Goal: Task Accomplishment & Management: Complete application form

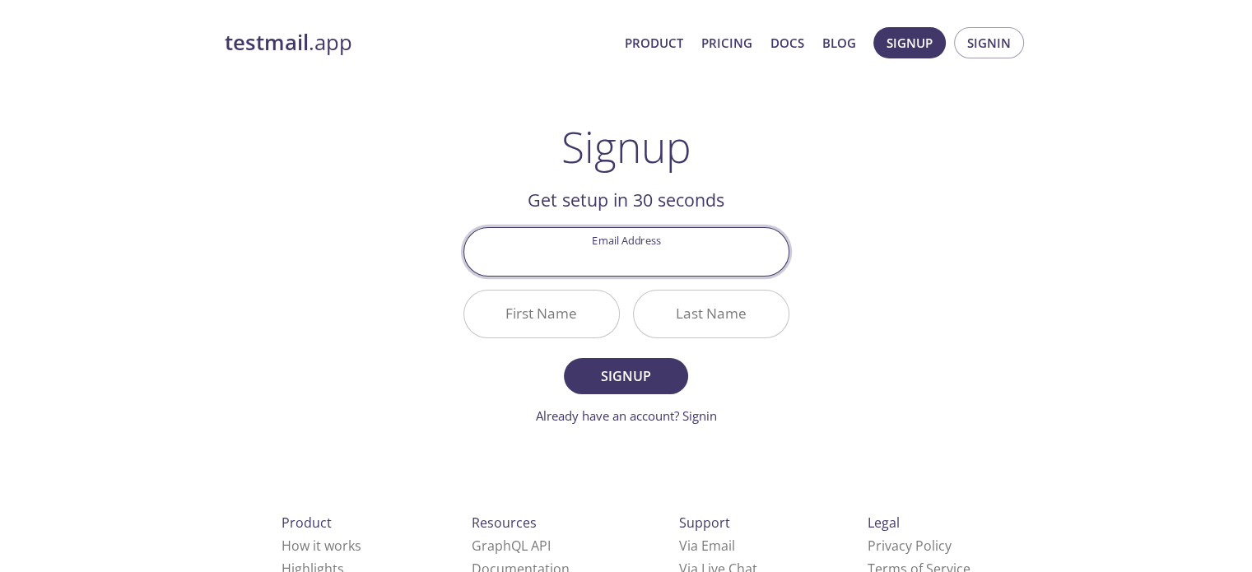
click at [635, 267] on input "Email Address" at bounding box center [626, 251] width 324 height 47
type input "[EMAIL_ADDRESS][DOMAIN_NAME]"
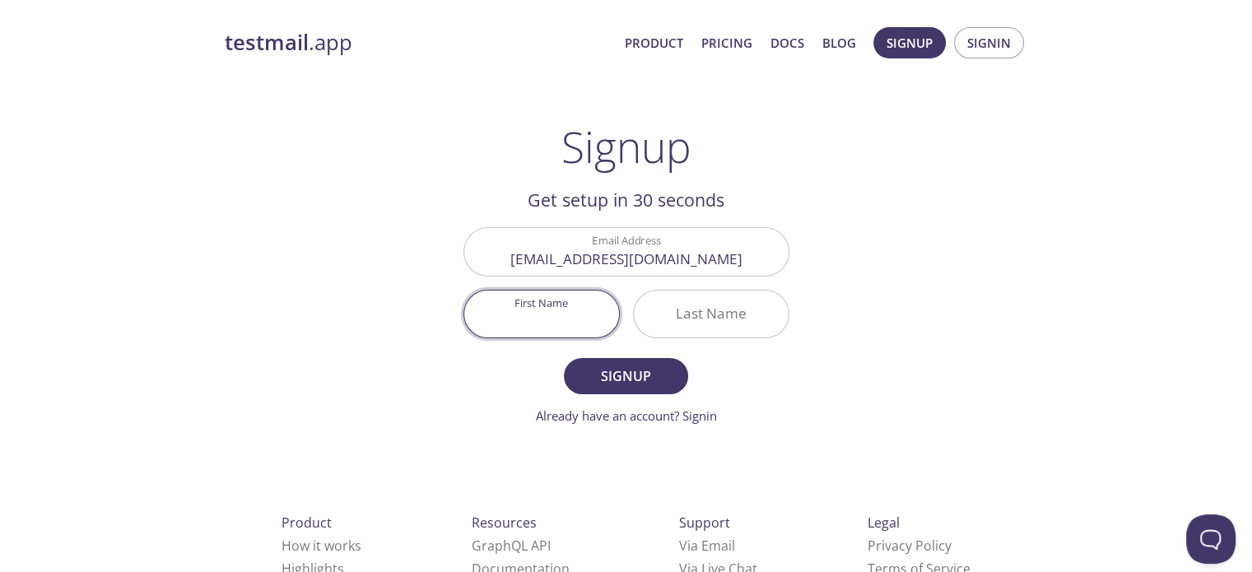
click at [536, 324] on input "First Name" at bounding box center [541, 314] width 155 height 47
type input "Suraj"
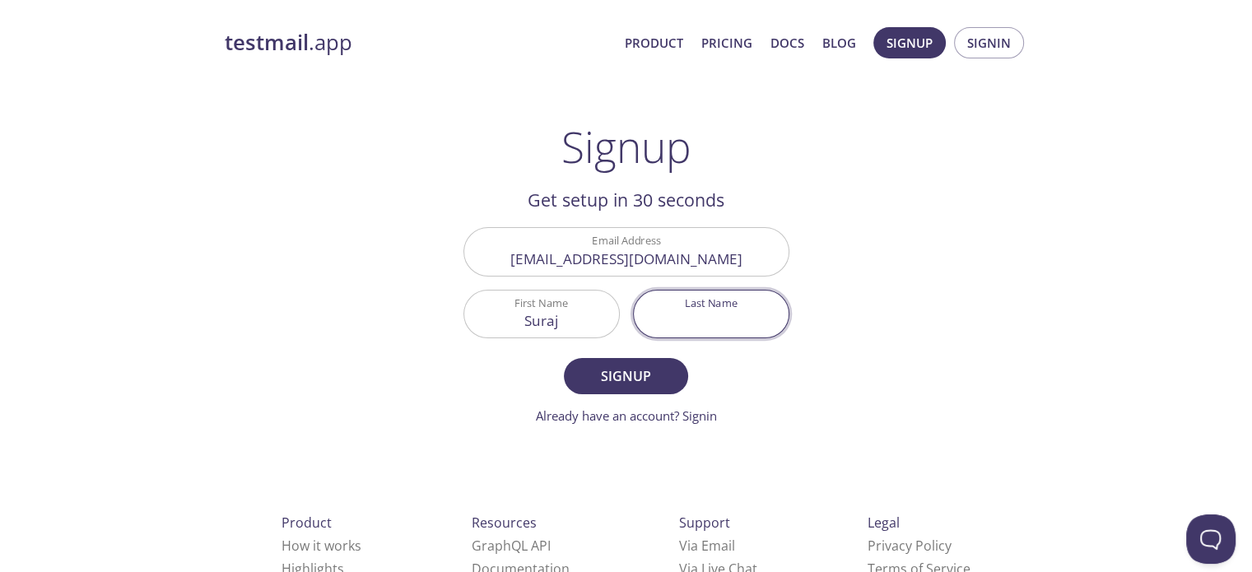
click at [683, 329] on input "Last Name" at bounding box center [711, 314] width 155 height 47
type input "[PERSON_NAME]"
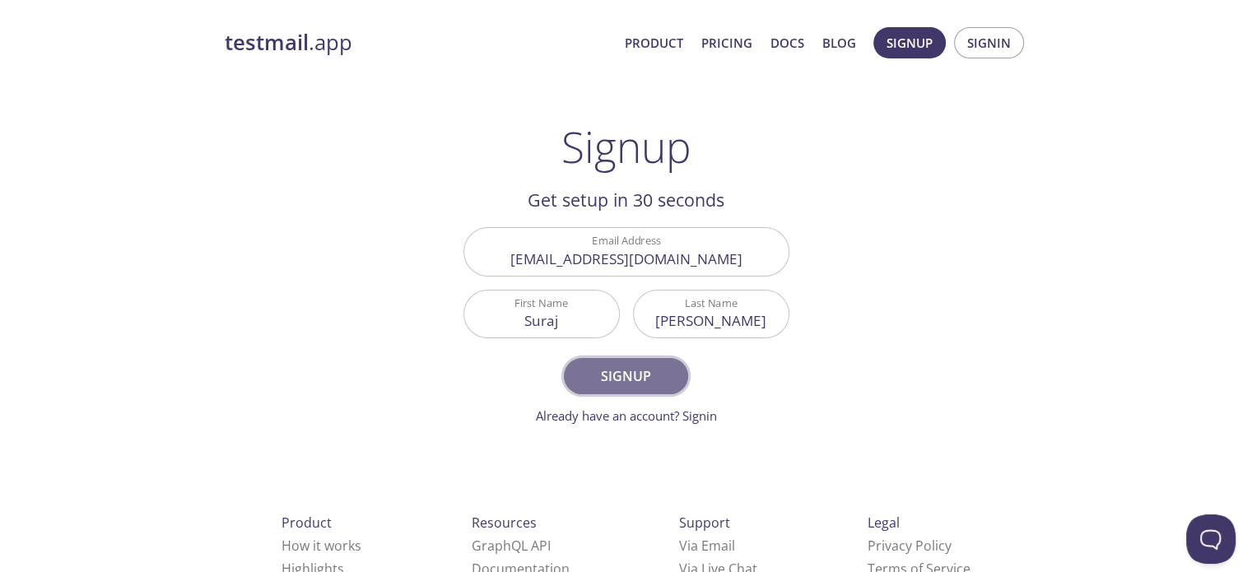
click at [650, 375] on span "Signup" at bounding box center [625, 376] width 87 height 23
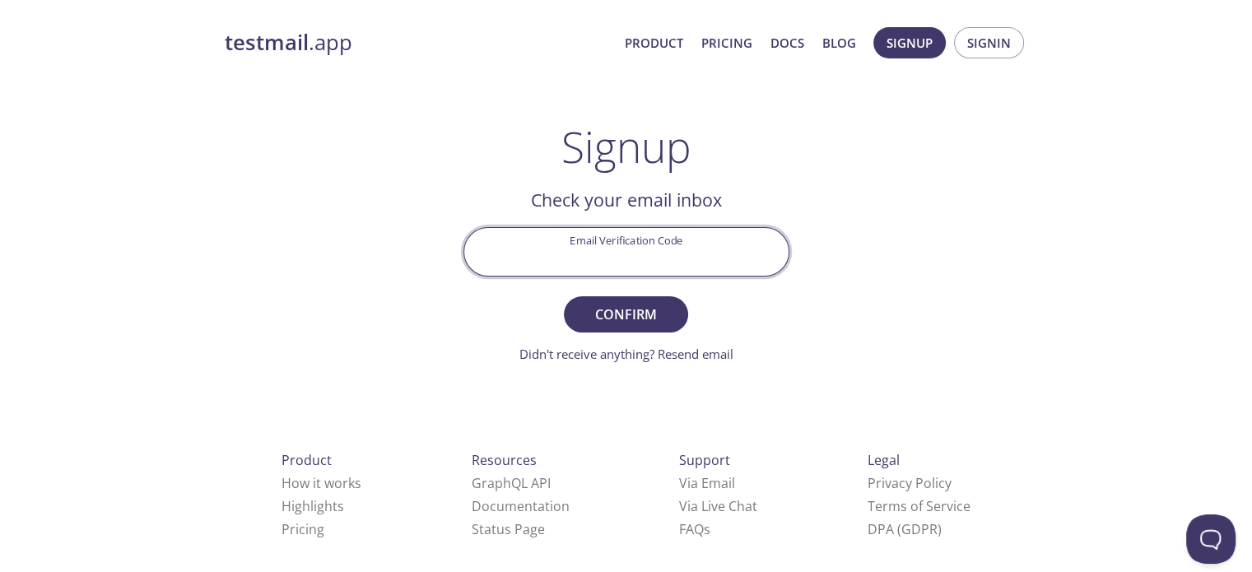
click at [632, 264] on input "Email Verification Code" at bounding box center [626, 251] width 324 height 47
paste input "JBLUP7T"
type input "JBLUP7T"
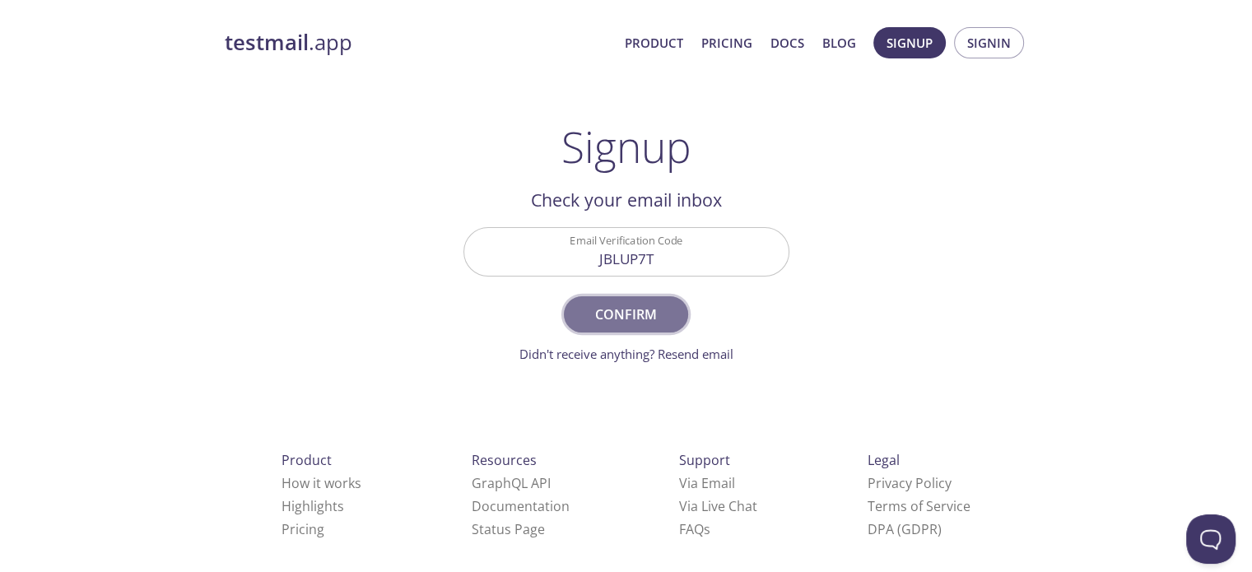
click at [635, 303] on span "Confirm" at bounding box center [625, 314] width 87 height 23
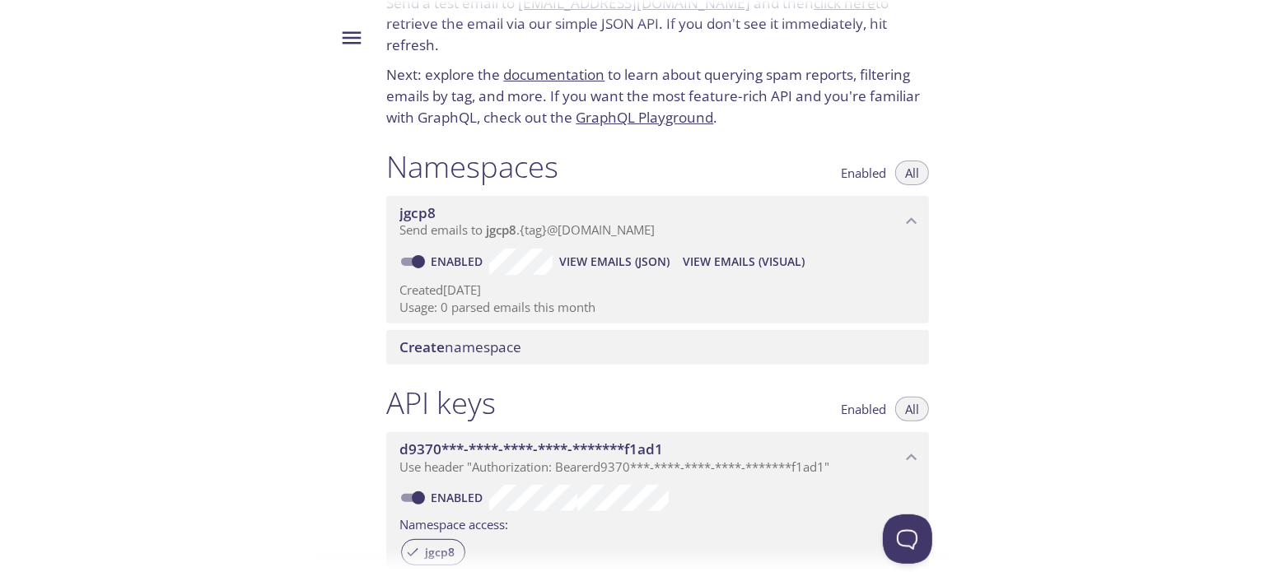
scroll to position [69, 0]
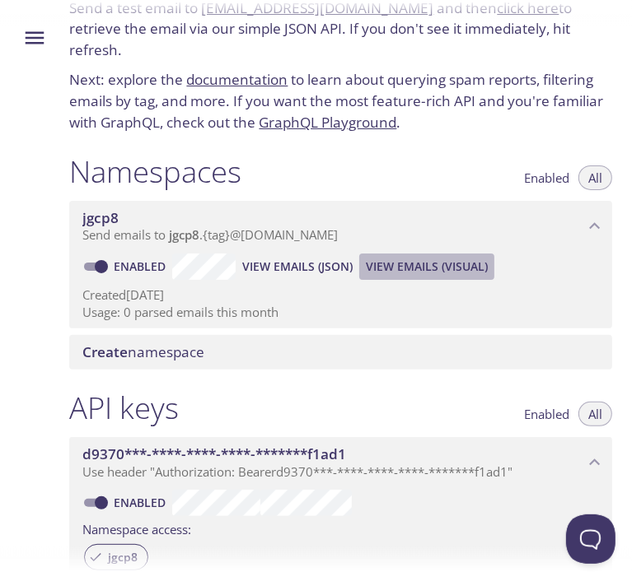
click at [449, 269] on span "View Emails (Visual)" at bounding box center [427, 267] width 122 height 20
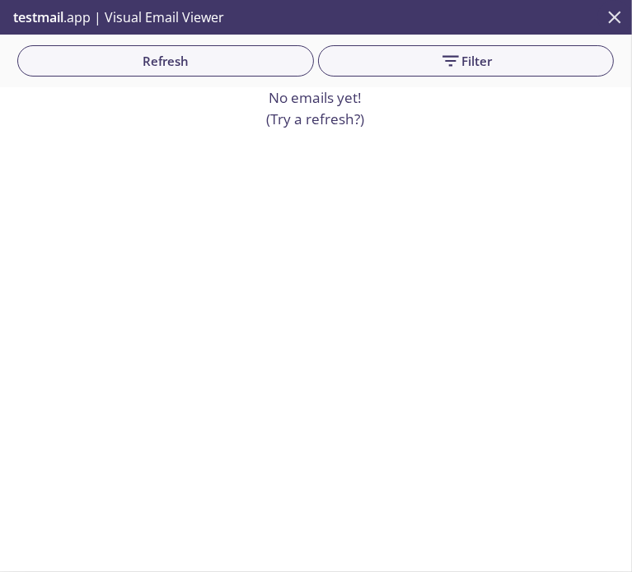
click at [620, 6] on button "close" at bounding box center [614, 17] width 35 height 35
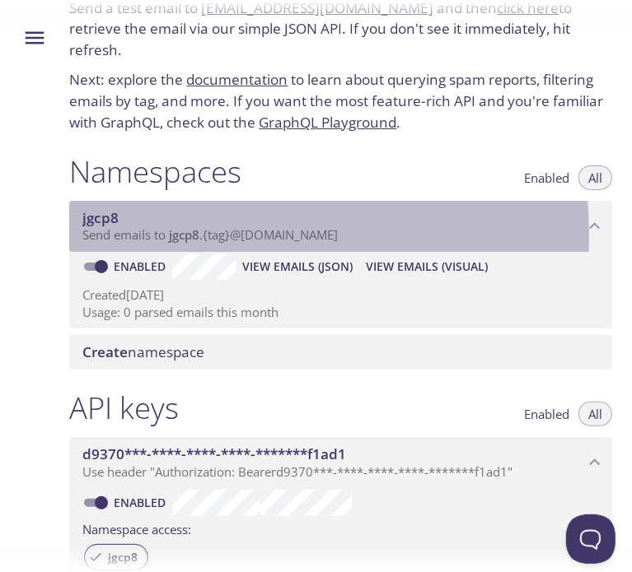
drag, startPoint x: 178, startPoint y: 234, endPoint x: 358, endPoint y: 221, distance: 180.8
click at [358, 221] on div "jgcp8 Send emails to jgcp8 . {tag} @inbox.testmail.app" at bounding box center [332, 226] width 501 height 35
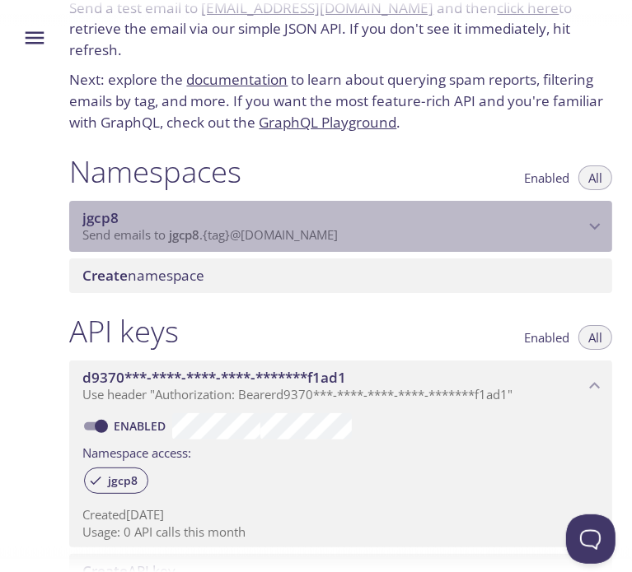
click at [358, 221] on span "jgcp8" at bounding box center [332, 218] width 501 height 18
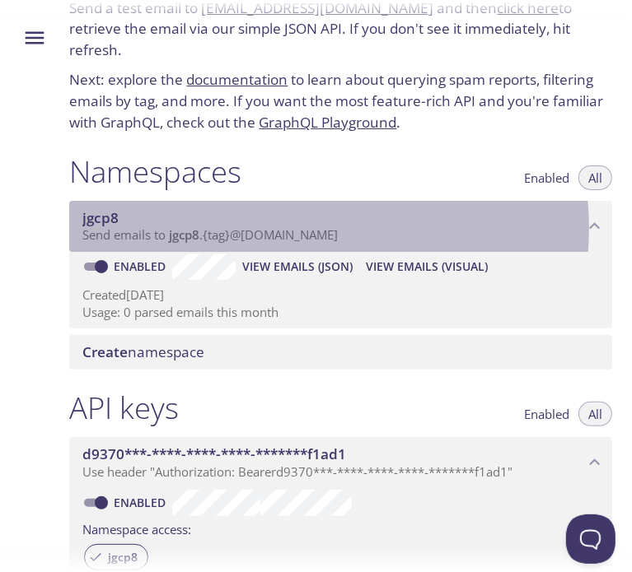
drag, startPoint x: 358, startPoint y: 221, endPoint x: 306, endPoint y: 230, distance: 52.7
click at [306, 230] on span "Send emails to jgcp8 . {tag} @inbox.testmail.app" at bounding box center [209, 234] width 255 height 16
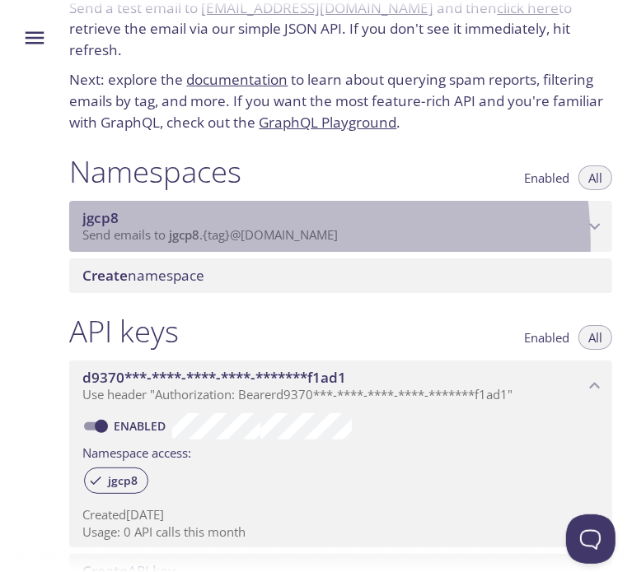
click at [261, 243] on div "jgcp8 Send emails to jgcp8 . {tag} @inbox.testmail.app" at bounding box center [340, 226] width 543 height 51
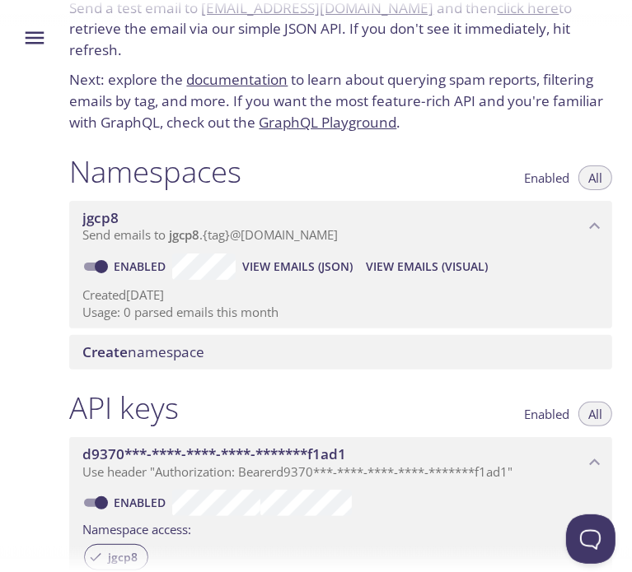
click at [447, 270] on span "View Emails (Visual)" at bounding box center [427, 267] width 122 height 20
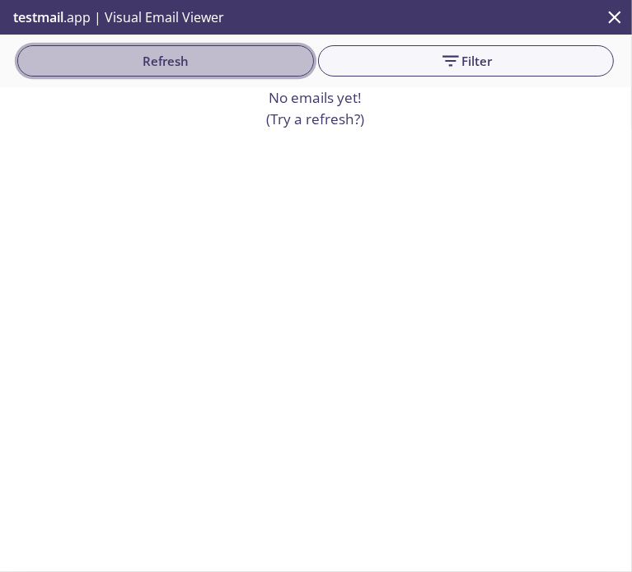
click at [236, 53] on span "Refresh" at bounding box center [165, 60] width 270 height 21
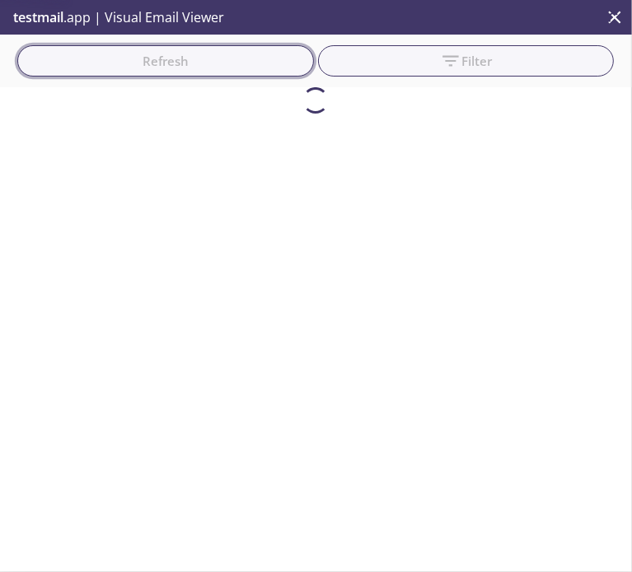
click at [236, 53] on div "Refresh Filter Filters" at bounding box center [316, 61] width 632 height 53
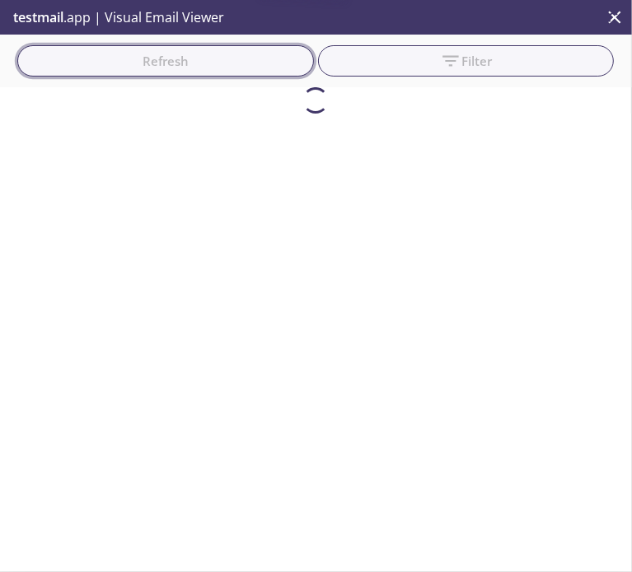
click at [236, 53] on div "Refresh Filter Filters" at bounding box center [316, 61] width 632 height 53
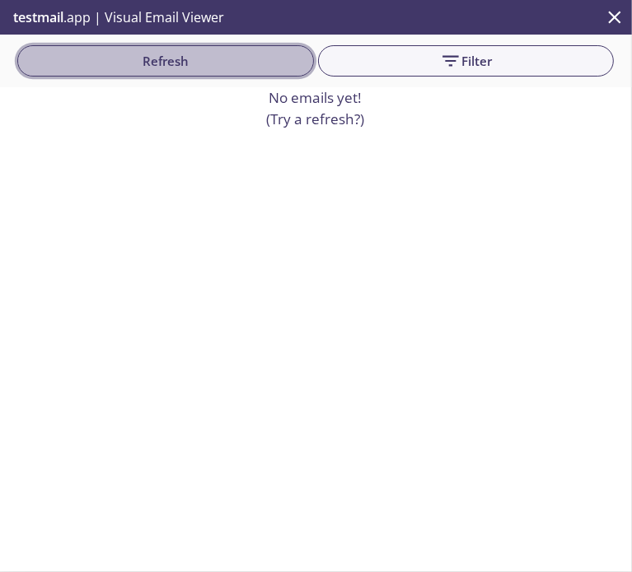
click at [236, 53] on span "Refresh" at bounding box center [165, 60] width 270 height 21
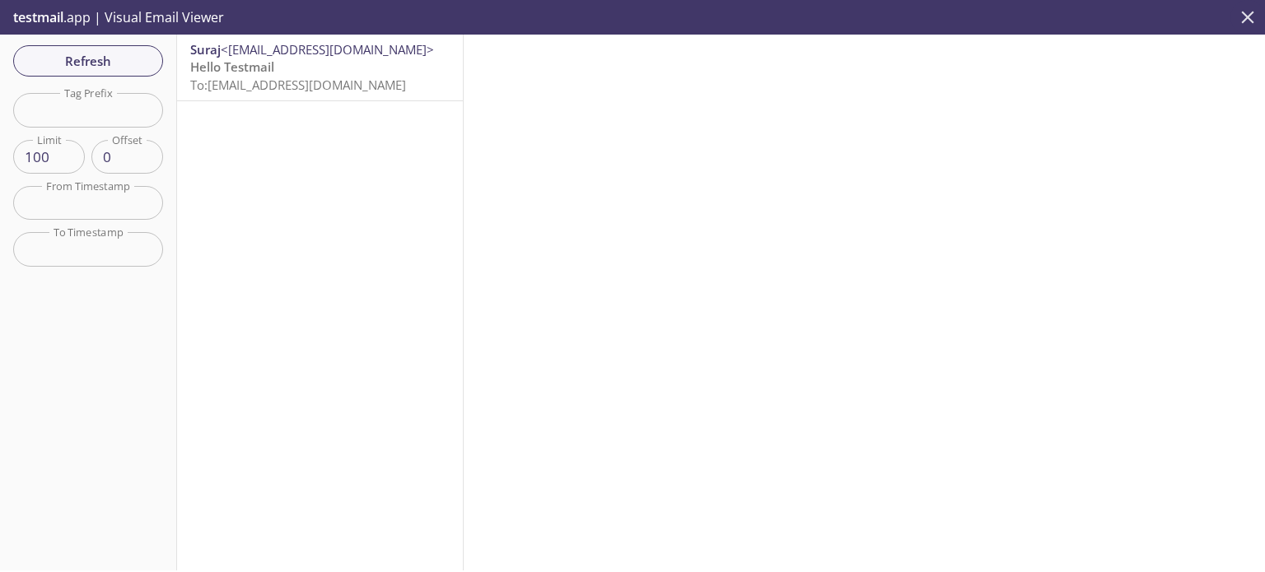
click at [1242, 23] on icon "close" at bounding box center [1247, 17] width 21 height 21
